Goal: Information Seeking & Learning: Learn about a topic

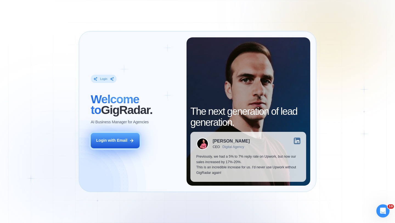
click at [116, 145] on button "Login with Email" at bounding box center [115, 140] width 49 height 15
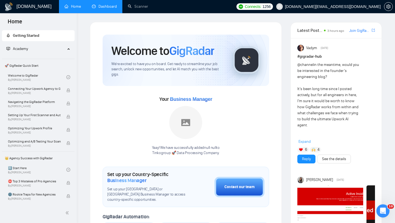
click at [111, 8] on link "Dashboard" at bounding box center [104, 6] width 25 height 5
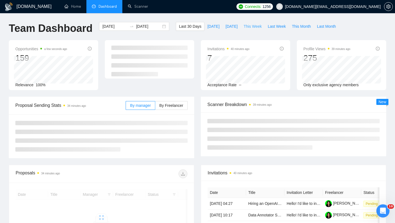
click at [255, 28] on span "This Week" at bounding box center [252, 26] width 18 height 6
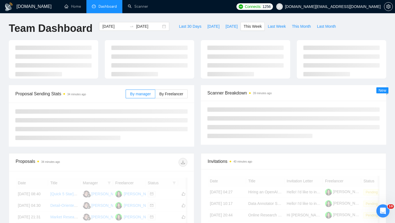
type input "2025-09-29"
type input "2025-10-05"
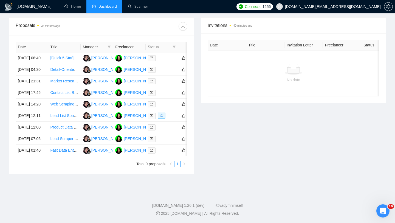
scroll to position [215, 0]
click at [64, 156] on td "Fast Data Entry Specialist with Excel (Urgent Work)" at bounding box center [64, 151] width 32 height 12
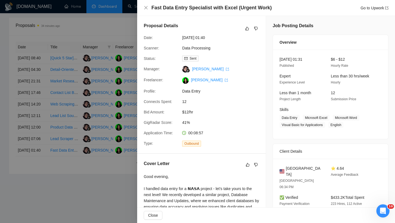
scroll to position [67, 0]
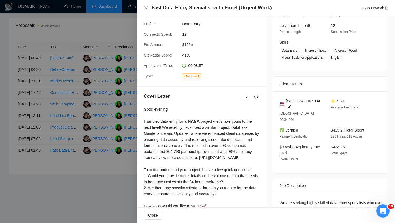
click at [67, 159] on div at bounding box center [197, 111] width 395 height 223
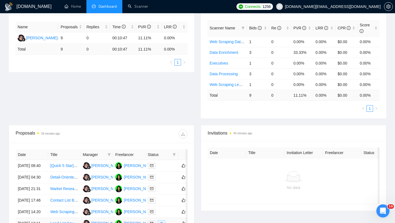
scroll to position [0, 0]
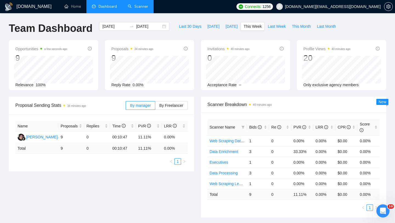
click at [135, 9] on link "Scanner" at bounding box center [138, 6] width 20 height 5
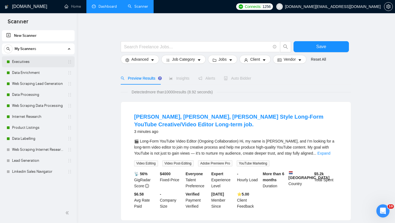
click at [45, 59] on link "Executives" at bounding box center [38, 61] width 52 height 11
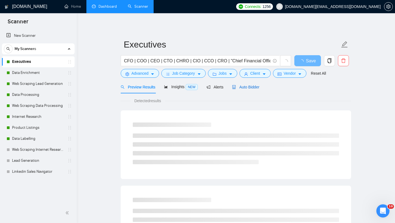
click at [250, 88] on span "Auto Bidder" at bounding box center [245, 87] width 27 height 4
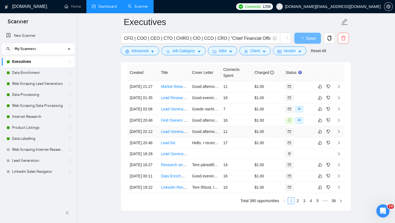
scroll to position [1336, 0]
click at [174, 125] on td "Find Owners & Verified Emails for Select Small Businesses" at bounding box center [174, 119] width 31 height 11
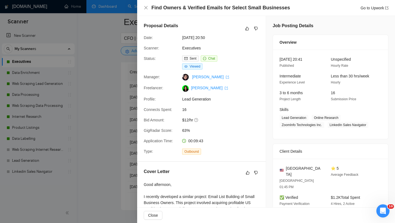
click at [124, 124] on div at bounding box center [197, 111] width 395 height 223
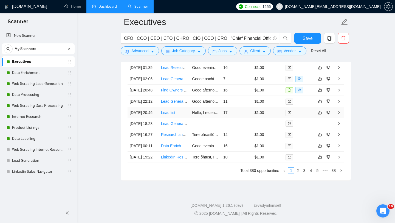
scroll to position [1489, 0]
click at [299, 172] on link "2" at bounding box center [297, 170] width 6 height 6
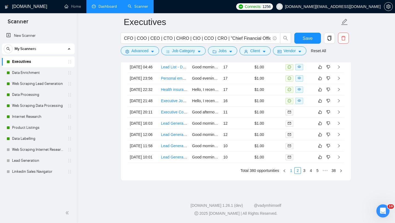
click at [290, 172] on link "1" at bounding box center [291, 170] width 6 height 6
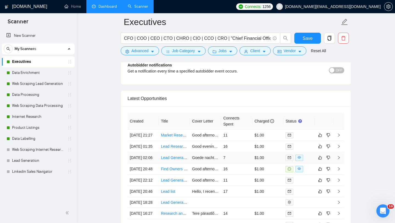
scroll to position [1385, 0]
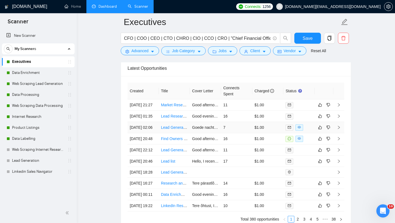
click at [173, 133] on td "Lead Generation Specialist for eCommerce Leads in Netherlands" at bounding box center [174, 127] width 31 height 11
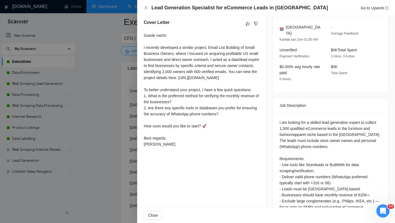
scroll to position [152, 0]
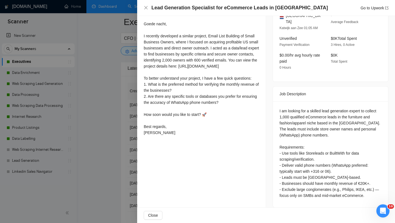
click at [89, 103] on div at bounding box center [197, 111] width 395 height 223
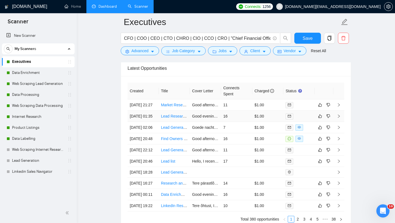
click at [170, 122] on td "Lead Researcher – Find Business Owner Mobile Numbers" at bounding box center [174, 116] width 31 height 11
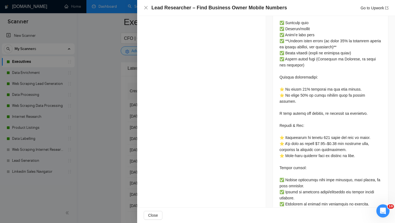
scroll to position [316, 0]
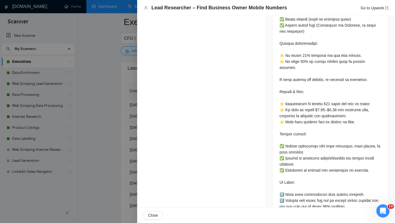
click at [95, 168] on div at bounding box center [197, 111] width 395 height 223
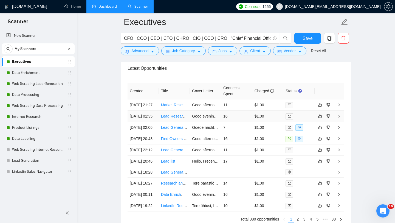
click at [177, 122] on td "Lead Researcher – Find Business Owner Mobile Numbers" at bounding box center [174, 116] width 31 height 11
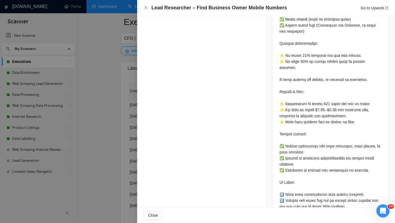
click at [116, 137] on div at bounding box center [197, 111] width 395 height 223
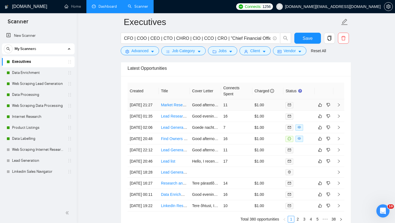
click at [164, 111] on td "Market Researcher for Florida Hospital Contacts" at bounding box center [174, 104] width 31 height 11
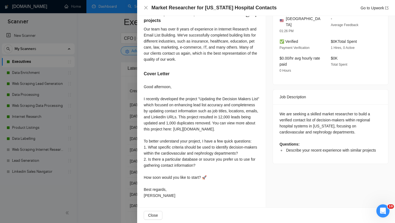
click at [56, 95] on div at bounding box center [197, 111] width 395 height 223
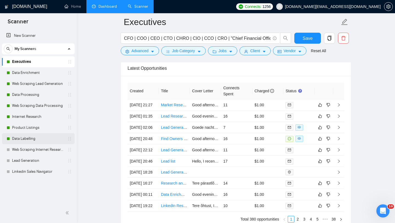
click at [41, 137] on link "Data Labelling" at bounding box center [38, 138] width 52 height 11
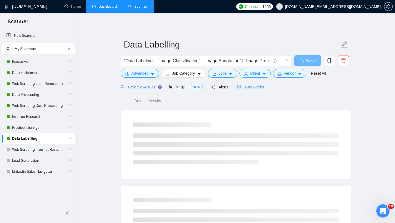
click at [254, 83] on div "Auto Bidder" at bounding box center [250, 86] width 27 height 13
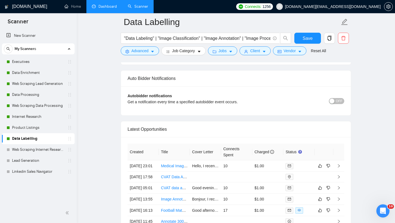
scroll to position [1353, 0]
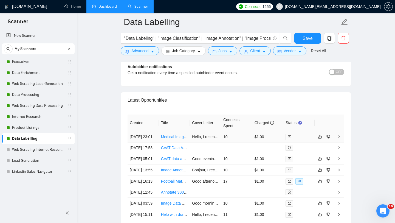
click at [172, 142] on td "Medical Image Annotation Specialist for OPG Radiographs" at bounding box center [174, 136] width 31 height 11
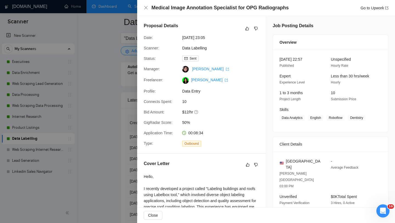
scroll to position [107, 0]
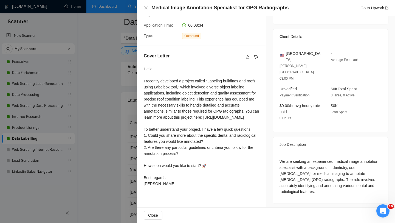
click at [105, 110] on div at bounding box center [197, 111] width 395 height 223
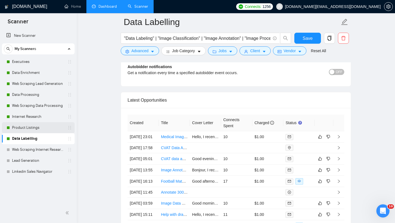
click at [38, 129] on link "Product Listings" at bounding box center [38, 127] width 52 height 11
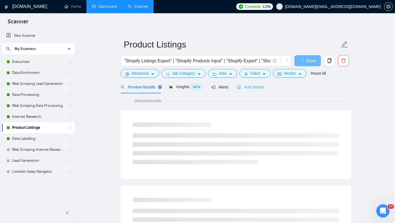
click at [251, 93] on div "Auto Bidder" at bounding box center [250, 86] width 27 height 13
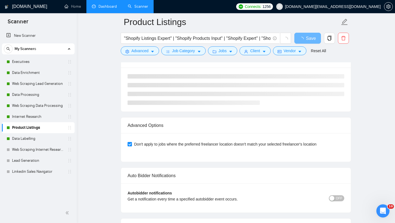
scroll to position [1224, 0]
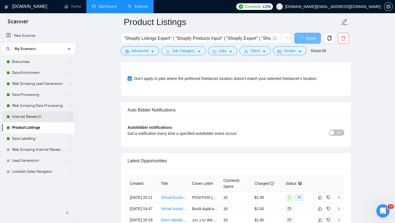
click at [35, 118] on link "Internet Research" at bounding box center [38, 116] width 52 height 11
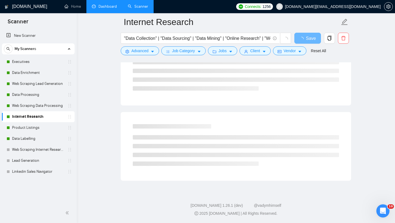
scroll to position [303, 0]
click at [38, 108] on link "Web Scraping Data Processing" at bounding box center [38, 105] width 52 height 11
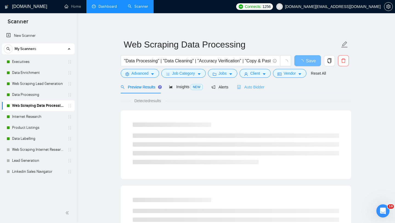
click at [246, 90] on div "Auto Bidder" at bounding box center [250, 86] width 27 height 13
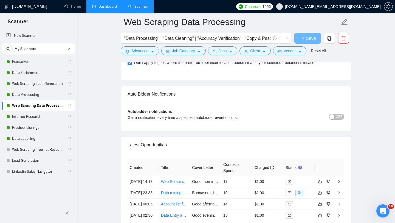
scroll to position [1301, 0]
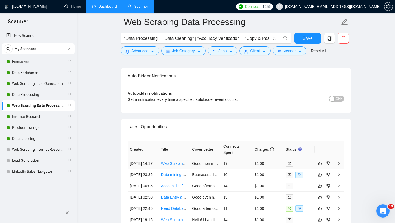
click at [171, 169] on td "Web Scraping and Data Entry Specialist Needed" at bounding box center [174, 163] width 31 height 11
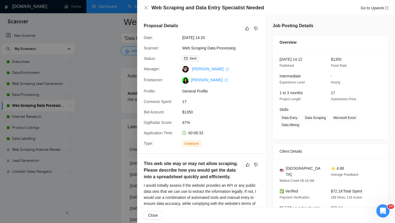
click at [128, 138] on div at bounding box center [197, 111] width 395 height 223
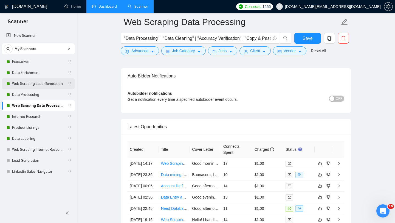
click at [32, 86] on link "Web Scraping Lead Generation" at bounding box center [38, 83] width 52 height 11
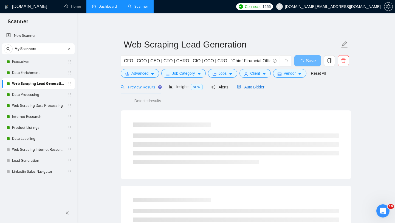
click at [246, 88] on span "Auto Bidder" at bounding box center [250, 87] width 27 height 4
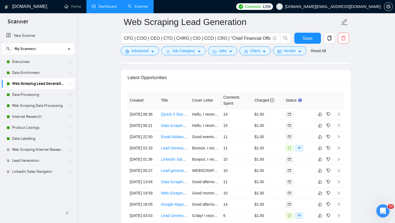
scroll to position [1376, 0]
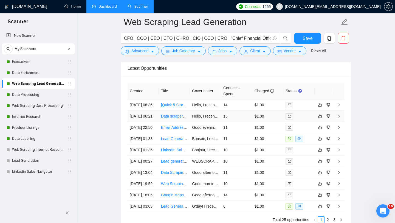
click at [174, 122] on td "Data scraper & research" at bounding box center [174, 116] width 31 height 11
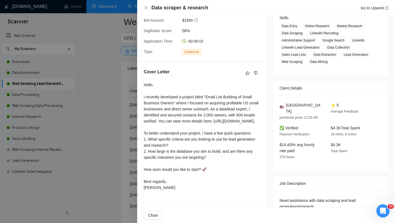
scroll to position [103, 0]
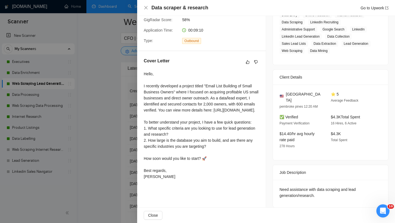
click at [115, 157] on div at bounding box center [197, 111] width 395 height 223
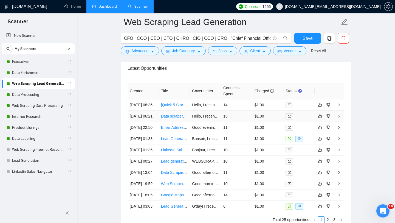
click at [174, 122] on td "Data scraper & research" at bounding box center [174, 116] width 31 height 11
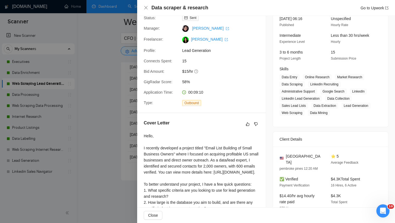
scroll to position [103, 0]
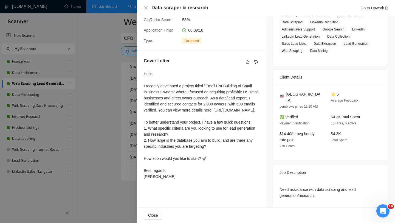
click at [104, 159] on div at bounding box center [197, 111] width 395 height 223
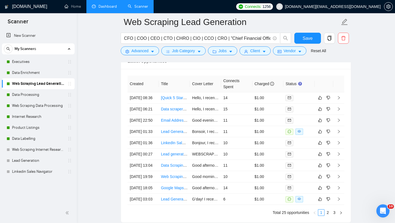
scroll to position [1375, 0]
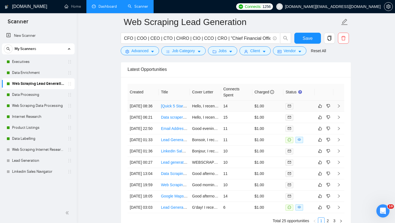
click at [179, 112] on td "[Quick 5 Star] Lead Generation Specialist (YC Companies)" at bounding box center [174, 105] width 31 height 11
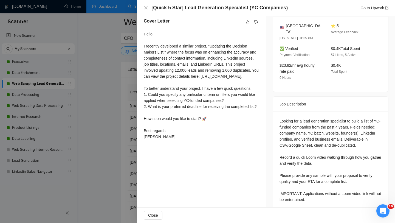
scroll to position [151, 0]
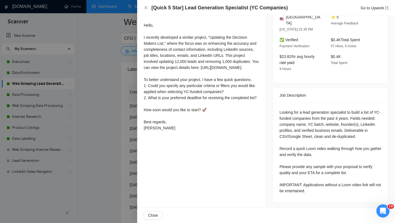
click at [126, 148] on div at bounding box center [197, 111] width 395 height 223
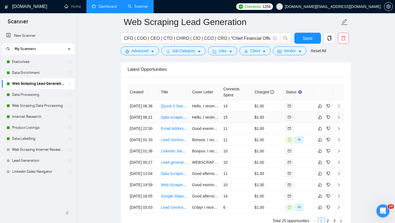
click at [182, 123] on td "Data scraper & research" at bounding box center [174, 117] width 31 height 11
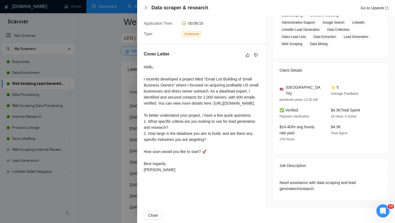
scroll to position [103, 0]
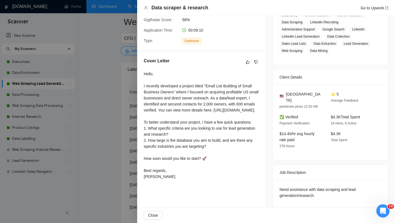
click at [100, 143] on div at bounding box center [197, 111] width 395 height 223
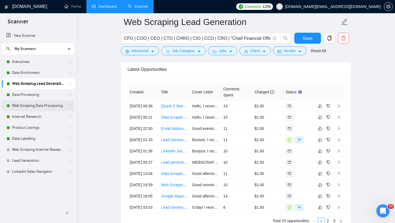
click at [52, 109] on link "Web Scraping Data Processing" at bounding box center [38, 105] width 52 height 11
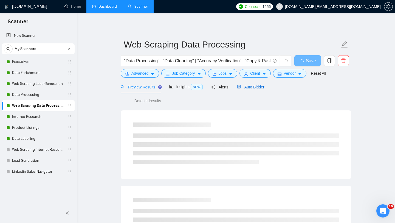
click at [256, 87] on span "Auto Bidder" at bounding box center [250, 87] width 27 height 4
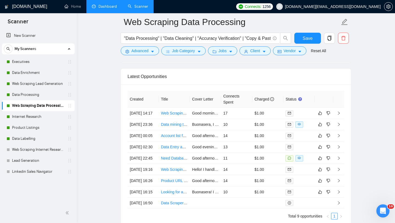
scroll to position [1293, 0]
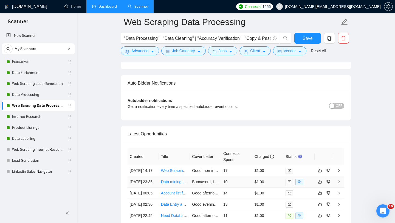
click at [165, 182] on td "Data mining to find car dealerships in a specific city." at bounding box center [174, 181] width 31 height 11
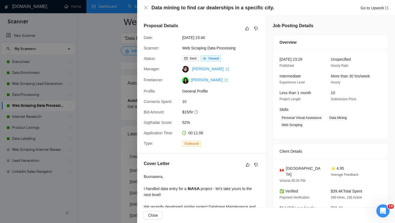
click at [93, 178] on div at bounding box center [197, 111] width 395 height 223
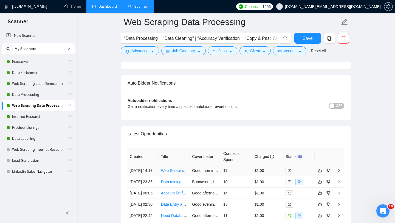
click at [170, 172] on link "Web Scraping and Data Entry Specialist Needed" at bounding box center [202, 170] width 83 height 4
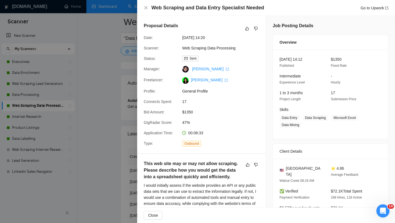
click at [83, 125] on div at bounding box center [197, 111] width 395 height 223
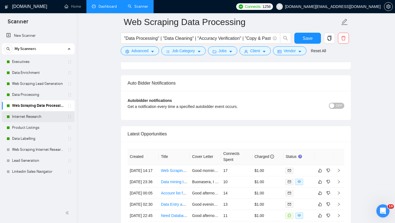
click at [36, 118] on link "Internet Research" at bounding box center [38, 116] width 52 height 11
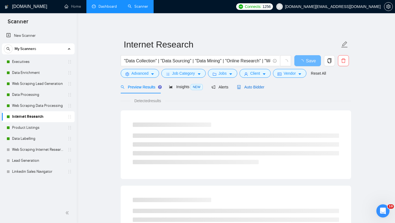
click at [247, 89] on span "Auto Bidder" at bounding box center [250, 87] width 27 height 4
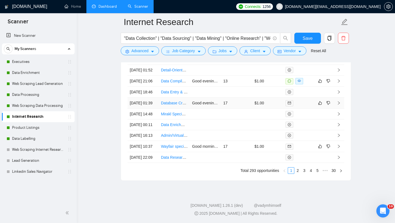
scroll to position [1456, 0]
click at [51, 93] on link "Data Processing" at bounding box center [38, 94] width 52 height 11
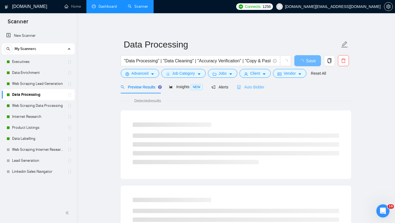
click at [239, 92] on div "Auto Bidder" at bounding box center [250, 86] width 27 height 13
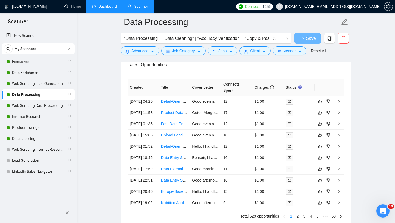
scroll to position [1312, 0]
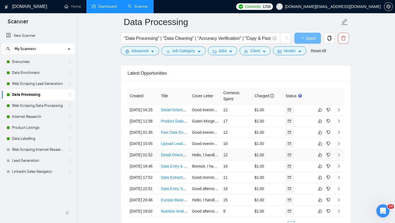
click at [172, 160] on td "Detail-Oriented Data Validation Assistant" at bounding box center [174, 154] width 31 height 11
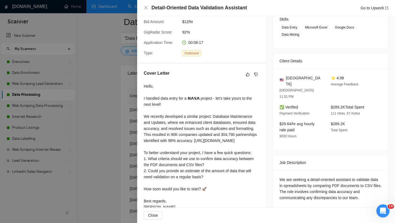
scroll to position [104, 0]
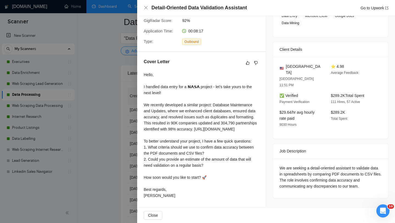
click at [104, 195] on div at bounding box center [197, 111] width 395 height 223
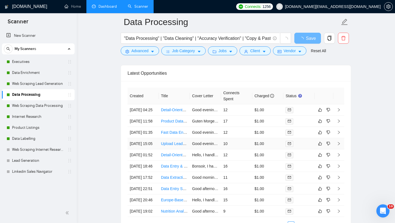
click at [176, 149] on td "Upload Leads from Excel into Go High Level CRM" at bounding box center [174, 143] width 31 height 11
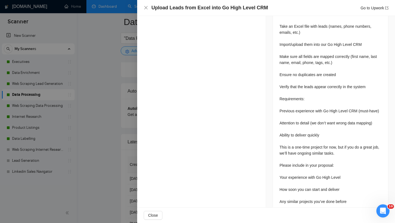
scroll to position [272, 0]
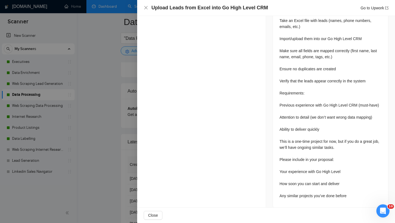
click at [128, 163] on div at bounding box center [197, 111] width 395 height 223
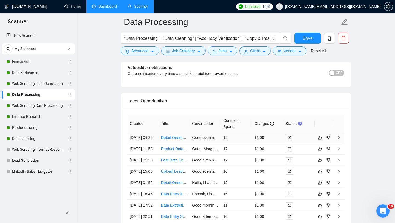
scroll to position [1380, 0]
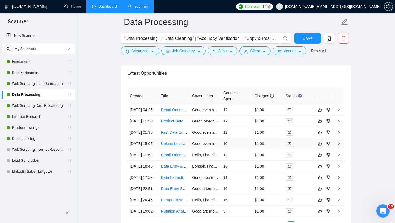
click at [168, 149] on td "Upload Leads from Excel into Go High Level CRM" at bounding box center [174, 143] width 31 height 11
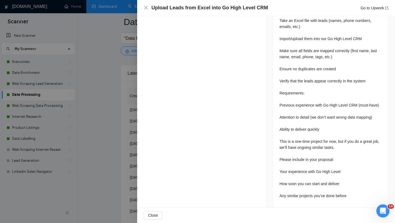
click at [99, 166] on div at bounding box center [197, 111] width 395 height 223
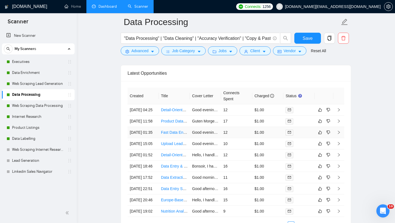
click at [172, 138] on td "Fast Data Entry Specialist with Excel (Urgent Work)" at bounding box center [174, 132] width 31 height 11
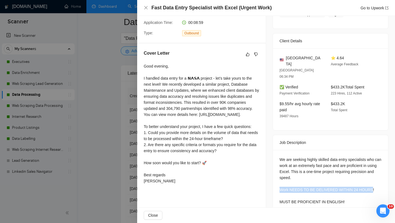
drag, startPoint x: 279, startPoint y: 176, endPoint x: 370, endPoint y: 176, distance: 91.0
click at [370, 176] on div "We are seeking highly skilled data entry specialists who can work at an extreme…" at bounding box center [330, 182] width 115 height 64
copy div "Work NEEDS TO BE DELIVERED WITHIN 24 HOURS"
click at [115, 178] on div at bounding box center [197, 111] width 395 height 223
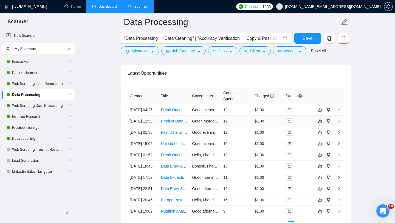
click at [165, 127] on td "Product Data Creation for Miracle Marketplace" at bounding box center [174, 120] width 31 height 11
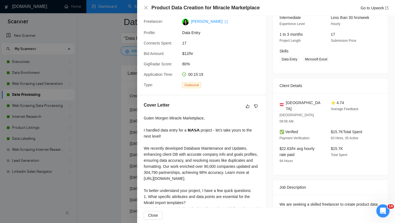
scroll to position [49, 0]
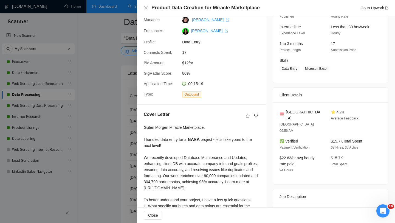
click at [79, 151] on div at bounding box center [197, 111] width 395 height 223
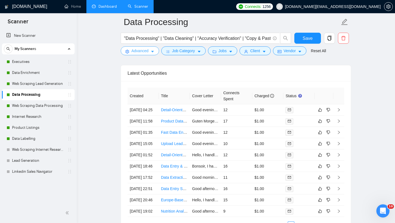
click at [141, 55] on button "Advanced" at bounding box center [140, 50] width 38 height 9
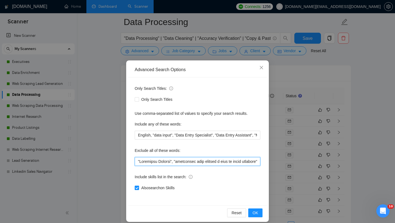
click at [137, 160] on input "text" at bounding box center [198, 161] width 126 height 9
paste input "Work NEEDS TO BE DELIVERED WITHIN 24 HOURS"
type input ""Work NEEDS TO BE DELIVERED WITHIN 24 HOURS", "Nutrition Analyst", "freelancer …"
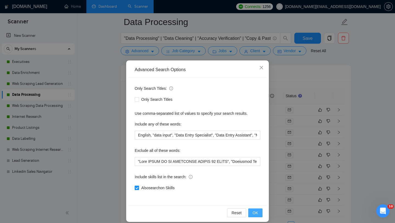
click at [253, 216] on button "OK" at bounding box center [255, 212] width 14 height 9
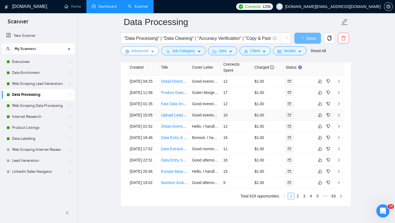
scroll to position [1339, 0]
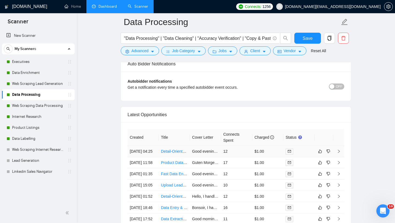
click at [171, 157] on td "Detail-Oriented Data Entry Specialist Needed" at bounding box center [174, 151] width 31 height 11
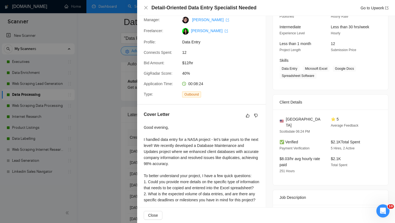
scroll to position [98, 0]
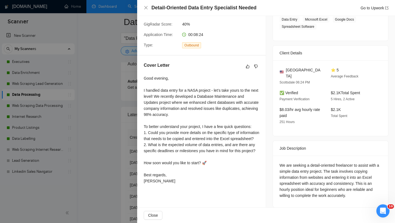
click at [99, 143] on div at bounding box center [197, 111] width 395 height 223
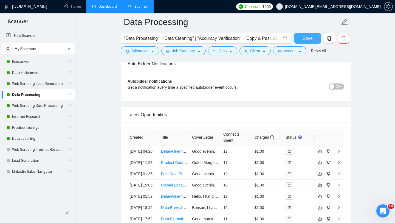
click at [301, 41] on button "Save" at bounding box center [307, 38] width 27 height 11
click at [41, 72] on link "Data Enrichment" at bounding box center [38, 72] width 52 height 11
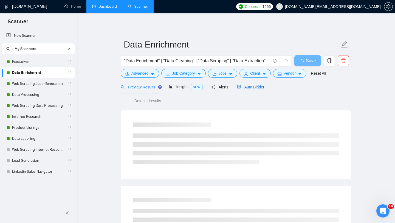
click at [255, 89] on span "Auto Bidder" at bounding box center [250, 87] width 27 height 4
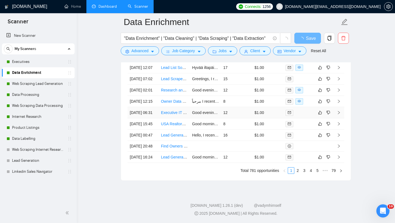
scroll to position [1365, 0]
click at [171, 141] on td "Lead Generation Specialist Needed – Ongoing Project" at bounding box center [174, 135] width 31 height 11
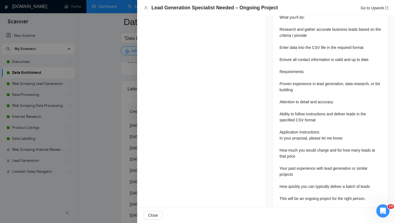
scroll to position [303, 0]
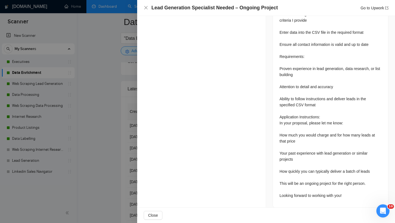
click at [127, 169] on div at bounding box center [197, 111] width 395 height 223
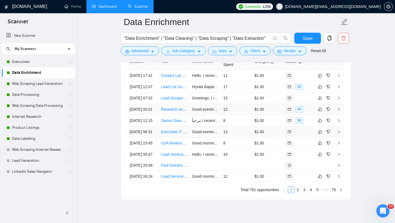
scroll to position [1415, 0]
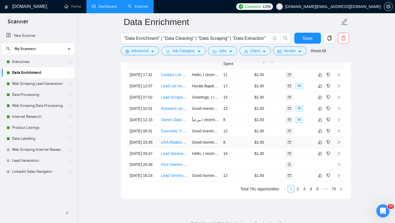
click at [176, 148] on td "USA Realtors Contact List Compilation" at bounding box center [174, 142] width 31 height 11
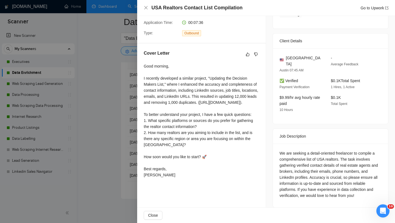
click at [110, 191] on div at bounding box center [197, 111] width 395 height 223
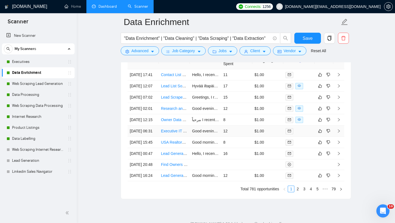
click at [174, 137] on td "Executive IT Contact Sourcing Specialist" at bounding box center [174, 130] width 31 height 11
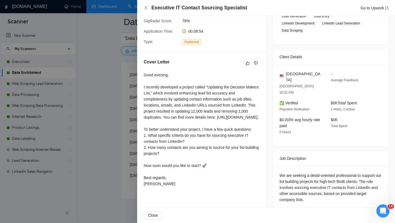
click at [116, 124] on div at bounding box center [197, 111] width 395 height 223
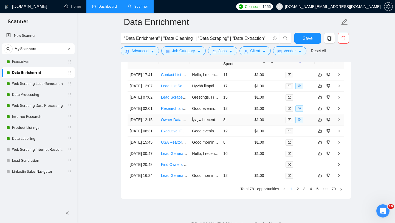
click at [171, 125] on td "Owner Data Enrichment & Verification — Dubai Villas (Experienced Researcher)" at bounding box center [174, 119] width 31 height 11
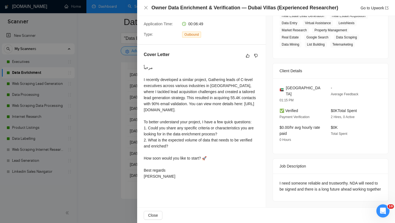
scroll to position [108, 0]
click at [108, 162] on div at bounding box center [197, 111] width 395 height 223
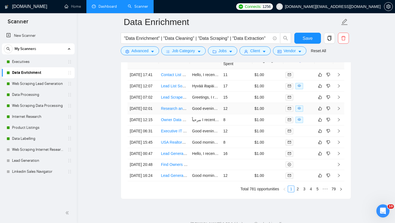
click at [179, 114] on td "Research and Data Gathering for Sustainable Power Sources in Data Centers" at bounding box center [174, 108] width 31 height 11
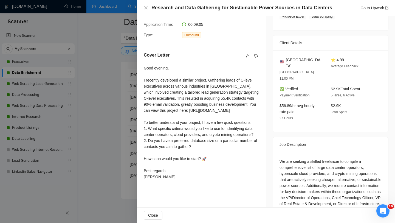
click at [90, 169] on div at bounding box center [197, 111] width 395 height 223
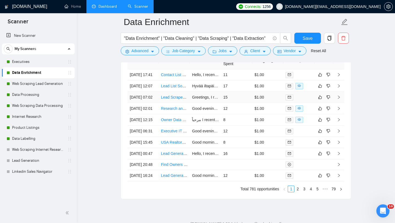
click at [175, 103] on td "Lead Scraper for Retreats Contact Details" at bounding box center [174, 97] width 31 height 11
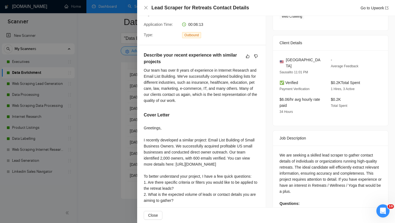
scroll to position [117, 0]
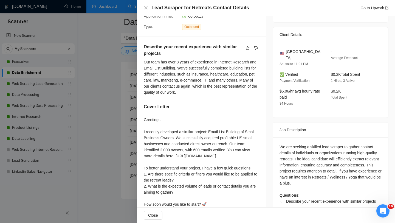
click at [84, 174] on div at bounding box center [197, 111] width 395 height 223
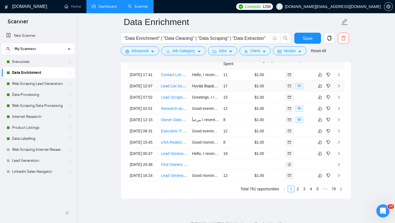
click at [173, 92] on td "Lead List Sourcing & Validation Specialist" at bounding box center [174, 85] width 31 height 11
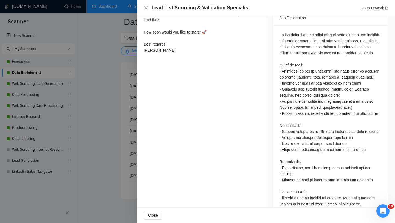
scroll to position [255, 0]
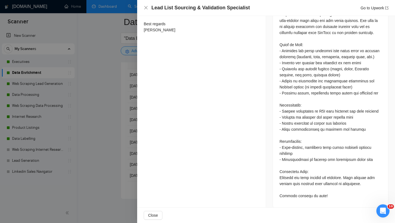
click at [112, 135] on div at bounding box center [197, 111] width 395 height 223
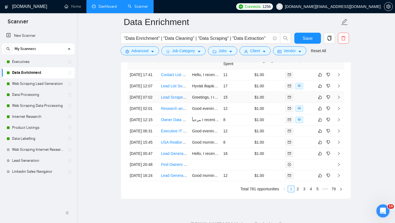
click at [176, 103] on td "Lead Scraper for Retreats Contact Details" at bounding box center [174, 97] width 31 height 11
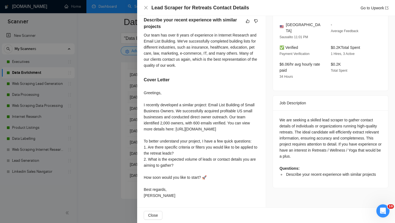
scroll to position [155, 0]
click at [129, 126] on div at bounding box center [197, 111] width 395 height 223
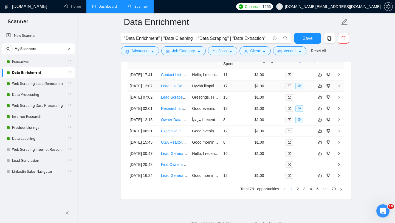
click at [173, 92] on td "Lead List Sourcing & Validation Specialist" at bounding box center [174, 85] width 31 height 11
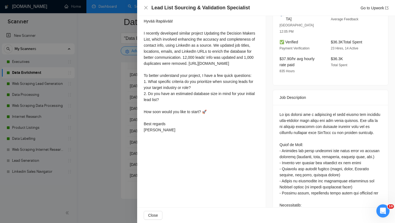
click at [110, 126] on div at bounding box center [197, 111] width 395 height 223
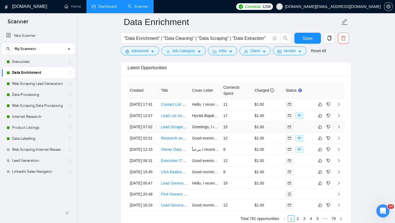
scroll to position [1380, 0]
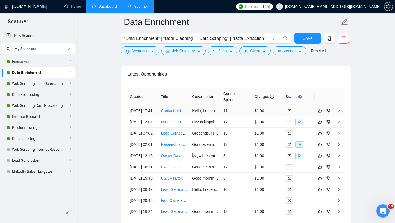
click at [172, 116] on td "Contact List Building" at bounding box center [174, 110] width 31 height 11
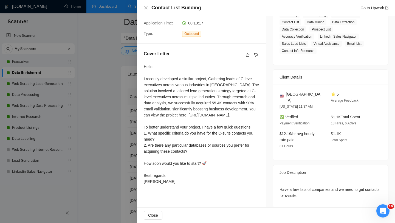
click at [132, 117] on div at bounding box center [197, 111] width 395 height 223
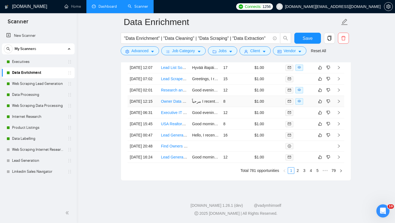
scroll to position [1489, 0]
click at [298, 172] on link "2" at bounding box center [297, 170] width 6 height 6
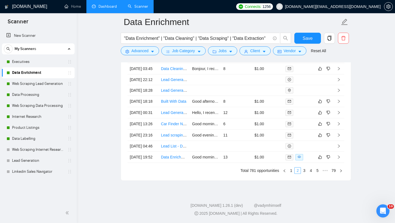
scroll to position [1442, 0]
click at [104, 5] on link "Dashboard" at bounding box center [104, 6] width 25 height 5
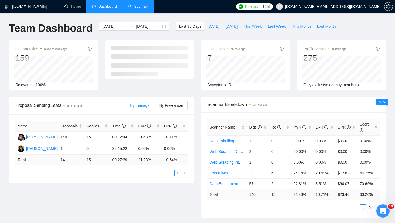
click at [252, 27] on span "This Week" at bounding box center [252, 26] width 18 height 6
type input "2025-09-29"
type input "2025-10-05"
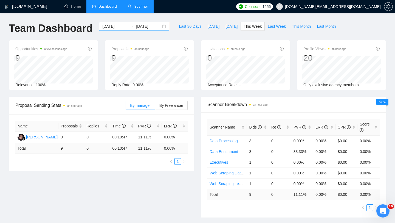
click at [161, 28] on div "2025-09-29 2025-10-05" at bounding box center [134, 26] width 70 height 9
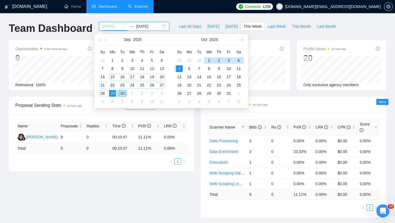
type input "2025-09-22"
click at [114, 86] on div "22" at bounding box center [112, 85] width 7 height 7
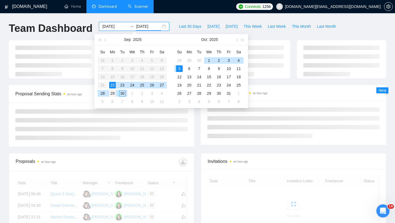
type input "2025-09-29"
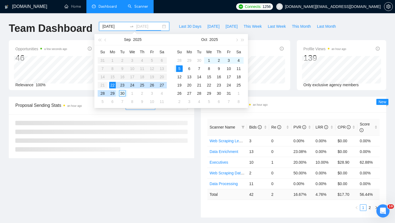
click at [114, 93] on div "29" at bounding box center [112, 93] width 7 height 7
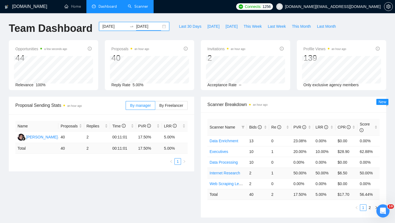
scroll to position [49, 0]
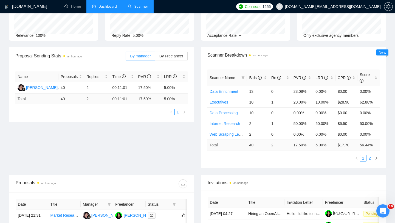
click at [370, 158] on link "2" at bounding box center [370, 158] width 6 height 6
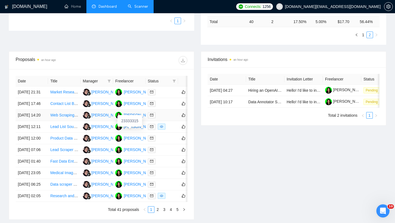
scroll to position [221, 0]
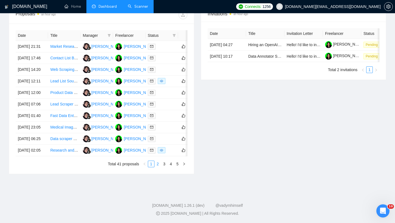
click at [158, 167] on link "2" at bounding box center [158, 164] width 6 height 6
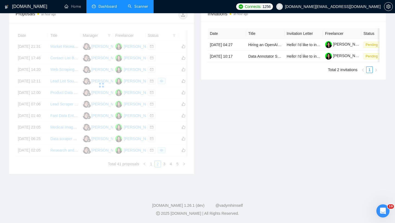
scroll to position [195, 0]
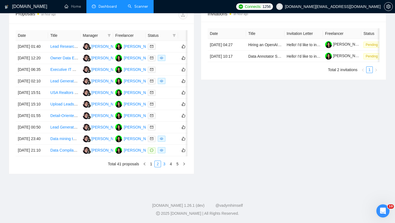
click at [164, 167] on link "3" at bounding box center [164, 164] width 6 height 6
click at [171, 167] on link "4" at bounding box center [171, 164] width 6 height 6
click at [179, 167] on link "5" at bounding box center [177, 164] width 6 height 6
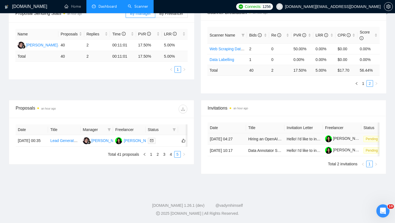
scroll to position [102, 0]
